Goal: Task Accomplishment & Management: Complete application form

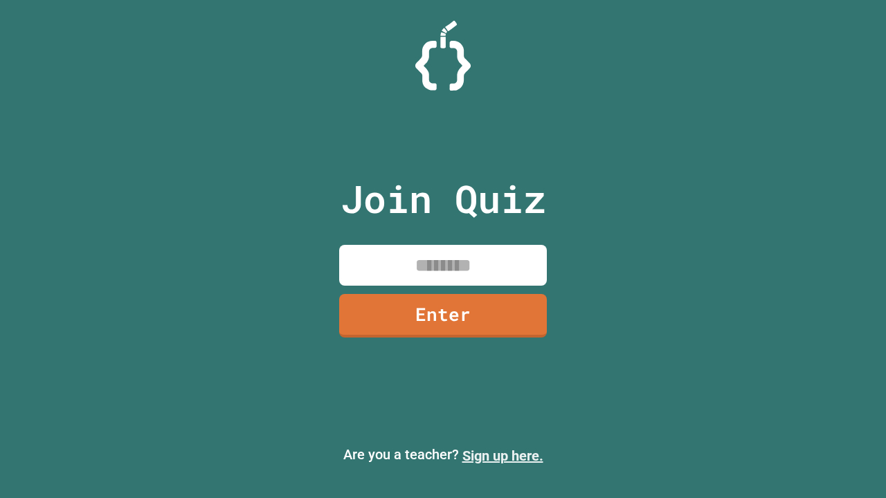
click at [502, 456] on link "Sign up here." at bounding box center [502, 456] width 81 height 17
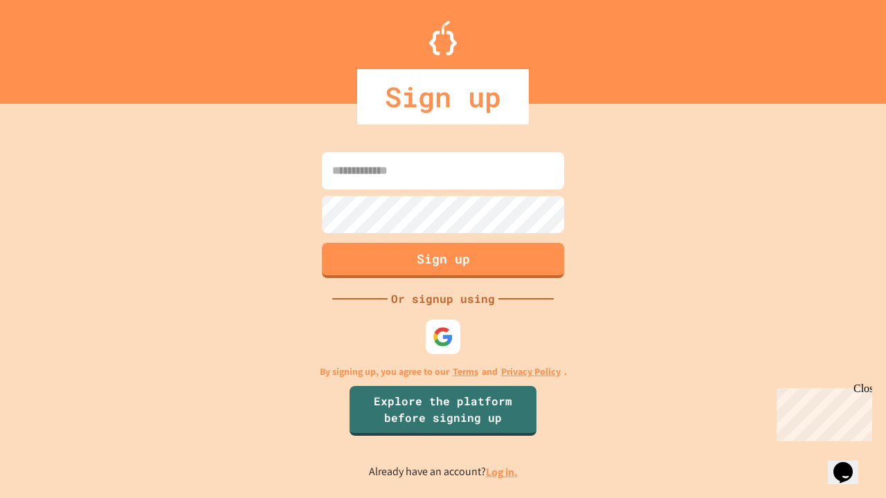
click at [502, 472] on link "Log in." at bounding box center [502, 472] width 32 height 15
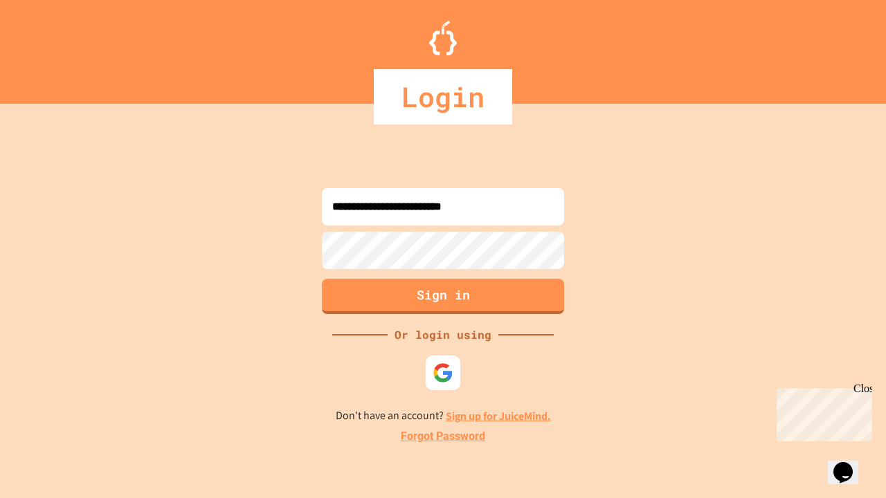
type input "**********"
